Goal: Navigation & Orientation: Find specific page/section

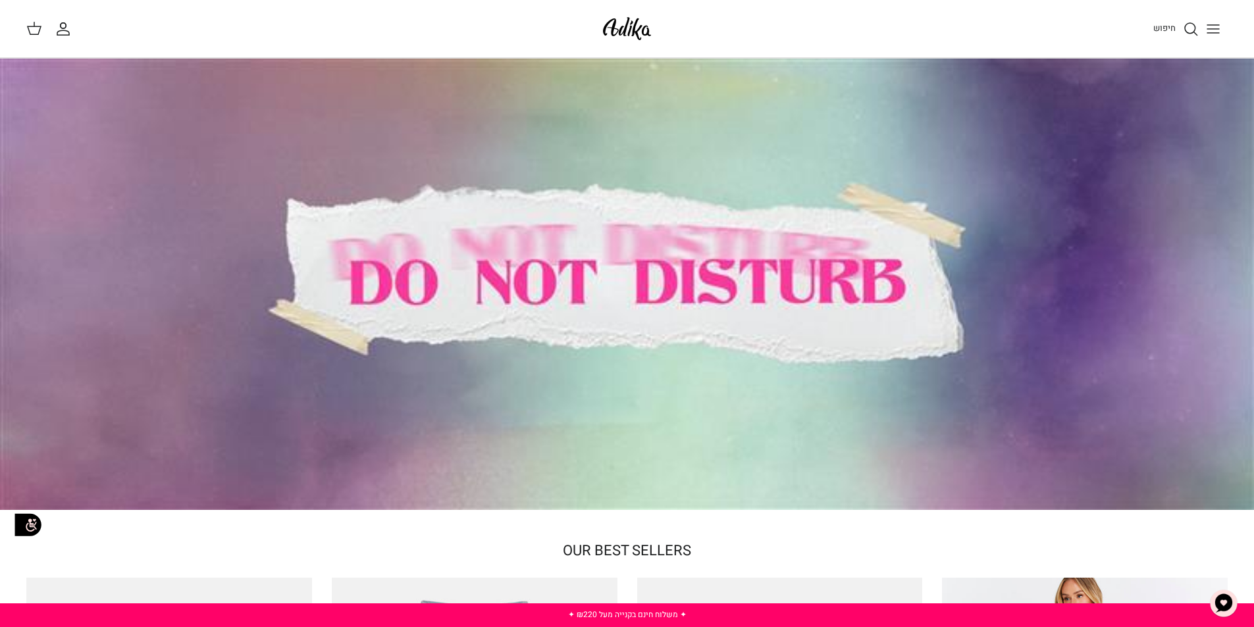
click at [1214, 26] on icon "Toggle menu" at bounding box center [1213, 29] width 16 height 16
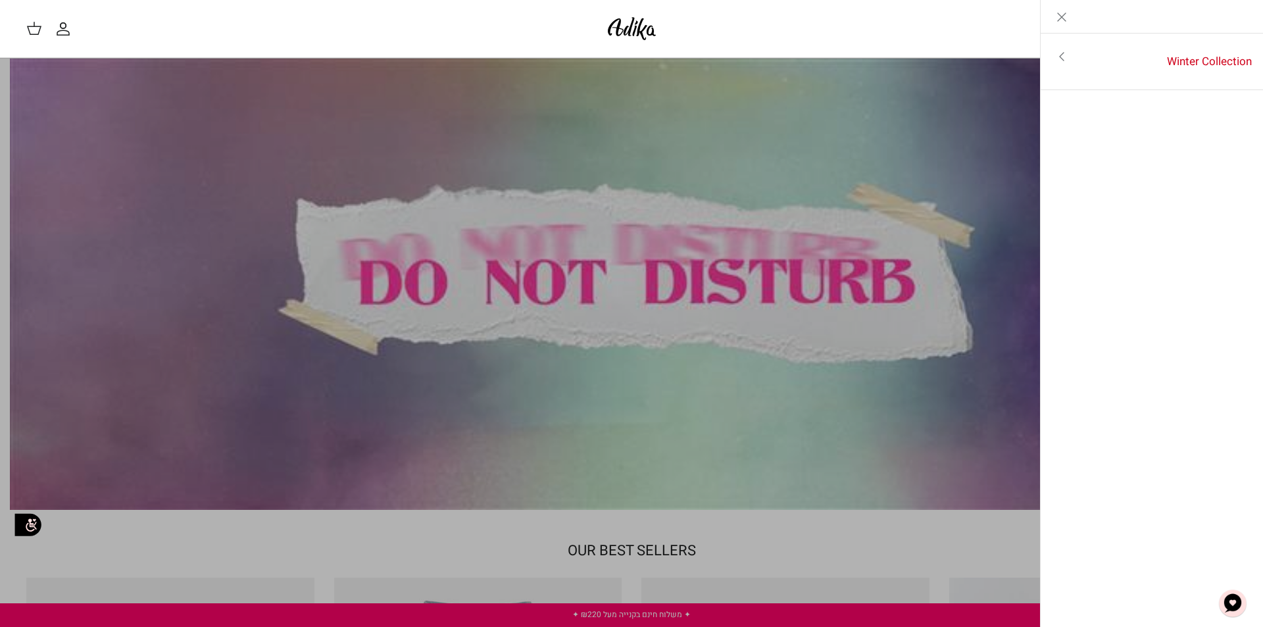
click at [1061, 13] on icon "Close" at bounding box center [1062, 17] width 16 height 16
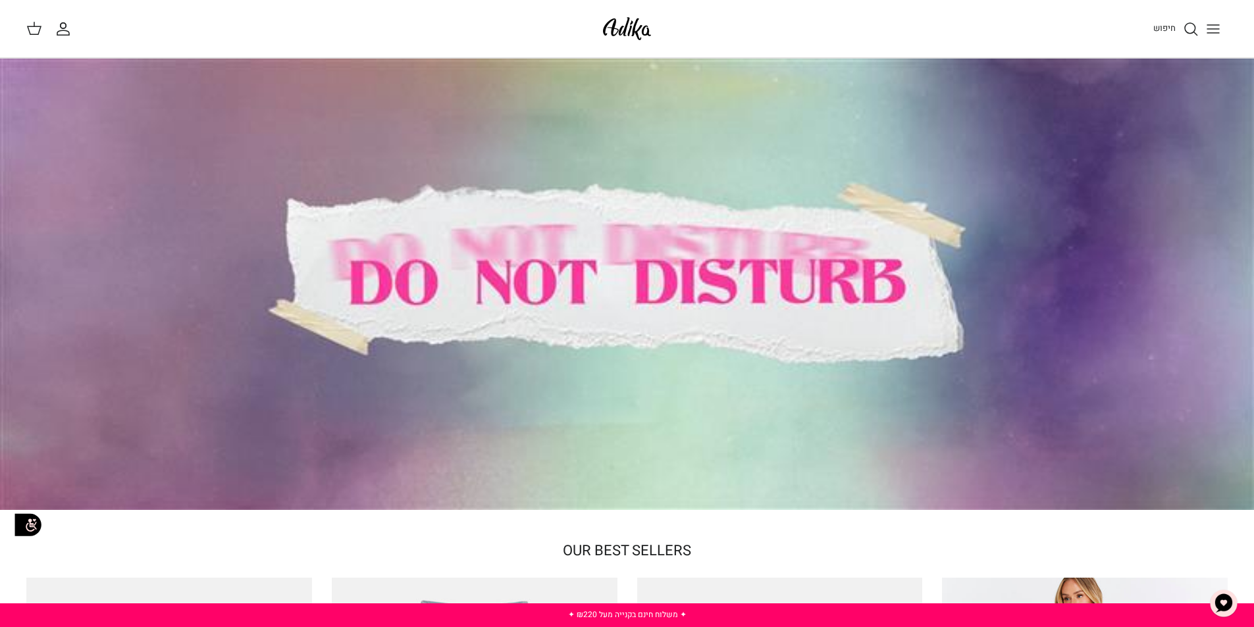
click at [1213, 29] on line "Toggle menu" at bounding box center [1213, 29] width 12 height 0
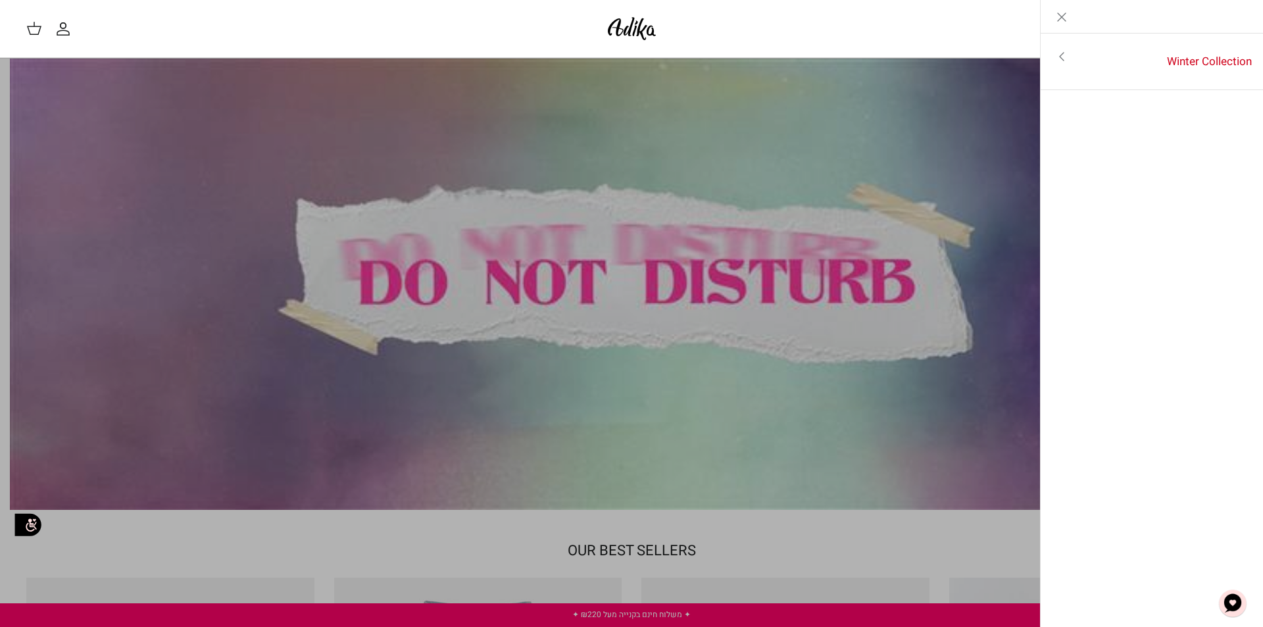
click at [136, 30] on div "החשבון שלי חיפוש" at bounding box center [308, 28] width 565 height 17
